Goal: Task Accomplishment & Management: Manage account settings

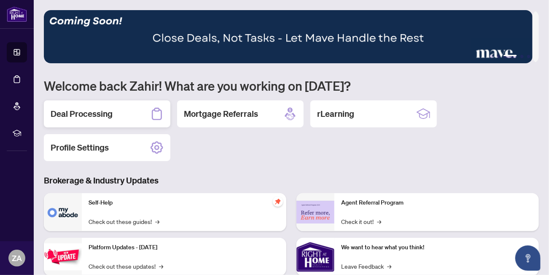
click at [87, 113] on h2 "Deal Processing" at bounding box center [82, 114] width 62 height 12
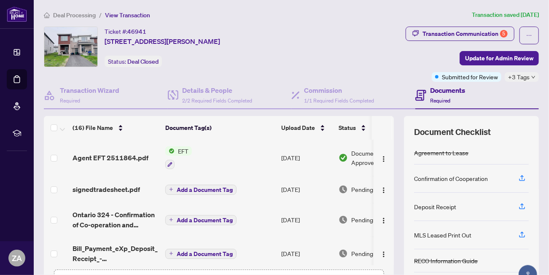
click at [204, 157] on td "EFT" at bounding box center [220, 157] width 116 height 36
